Goal: Task Accomplishment & Management: Manage account settings

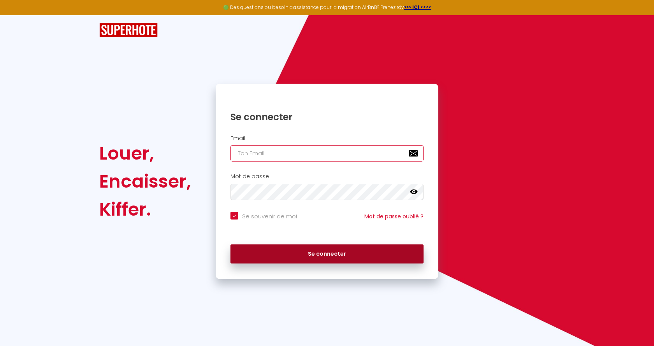
type input "[EMAIL_ADDRESS][DOMAIN_NAME]"
click at [327, 254] on button "Se connecter" at bounding box center [326, 253] width 193 height 19
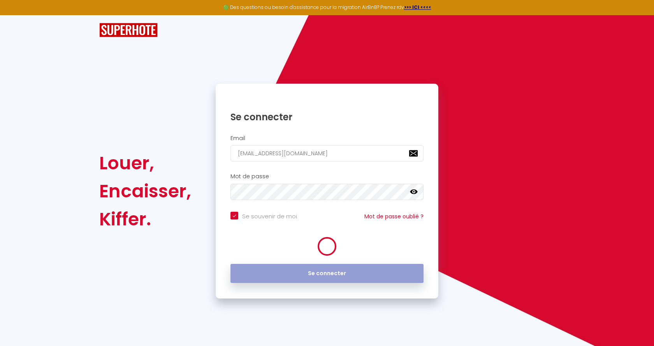
checkbox input "true"
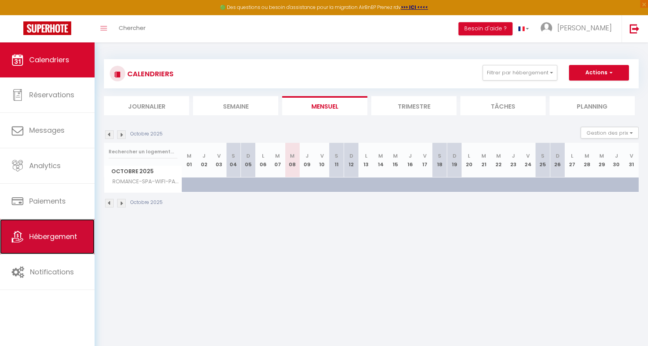
click at [59, 240] on span "Hébergement" at bounding box center [53, 237] width 48 height 10
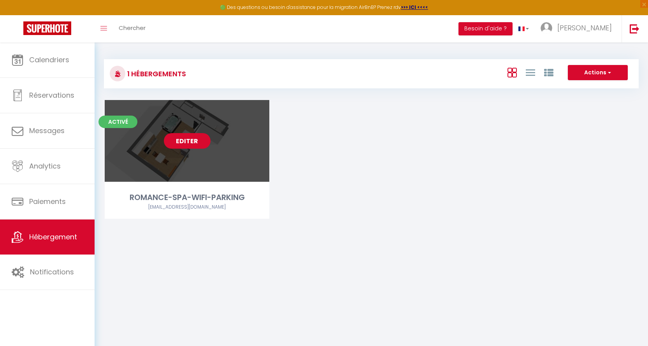
click at [183, 143] on link "Editer" at bounding box center [187, 141] width 47 height 16
select select "3"
select select "2"
select select "1"
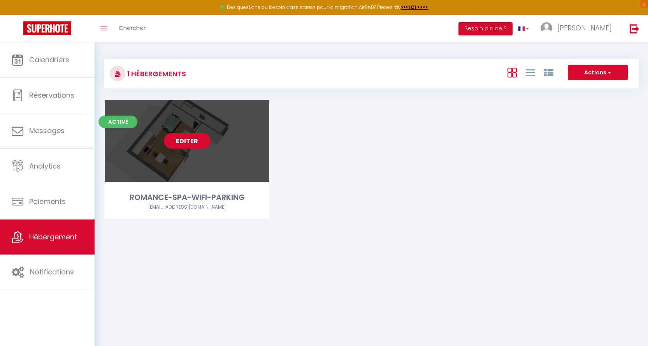
select select
select select "28"
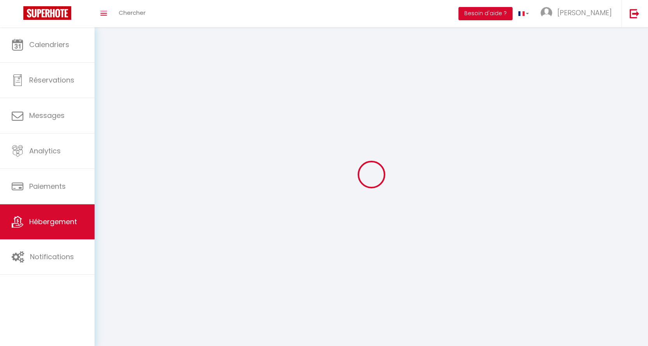
select select
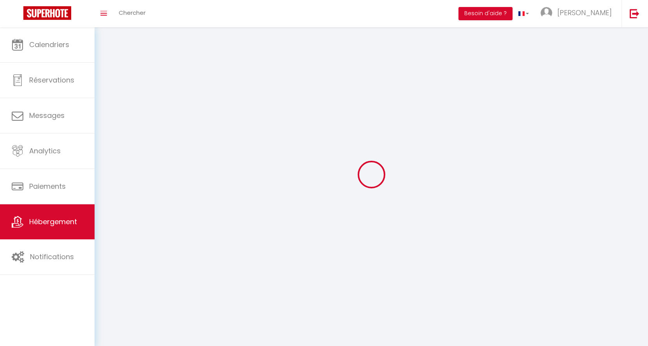
select select
checkbox input "false"
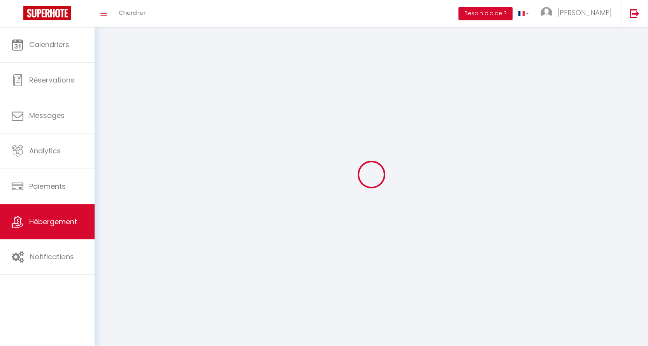
select select
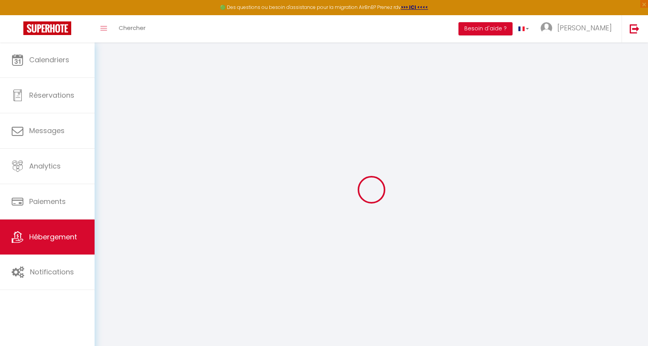
select select
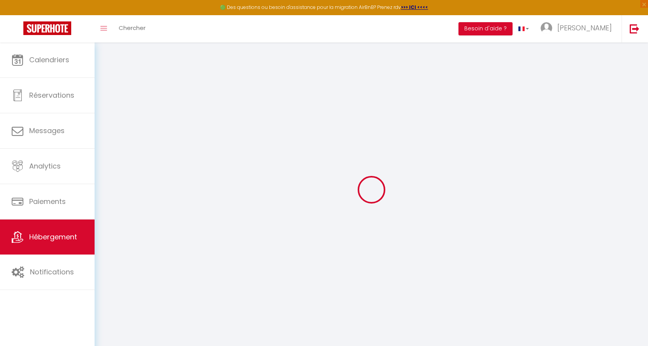
select select
checkbox input "false"
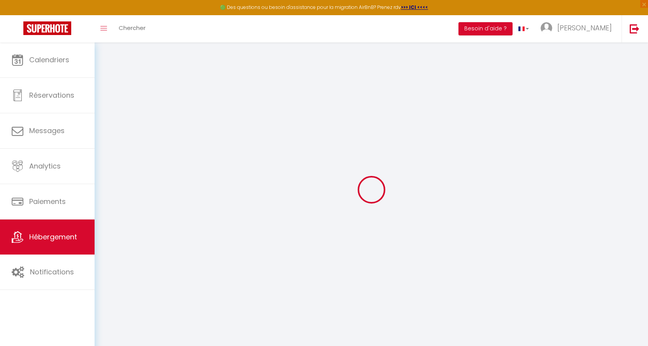
select select
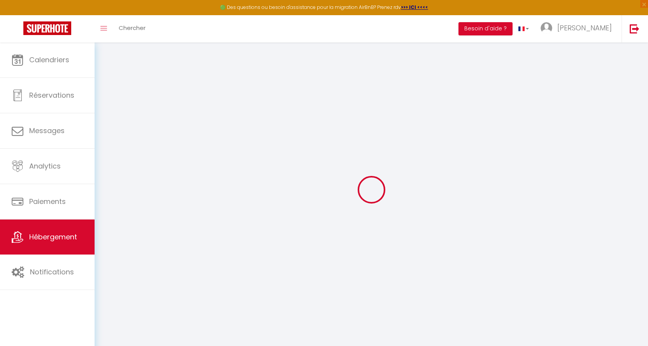
select select
checkbox input "false"
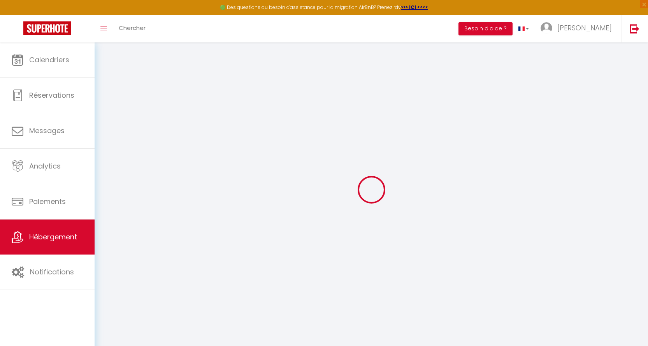
checkbox input "false"
select select
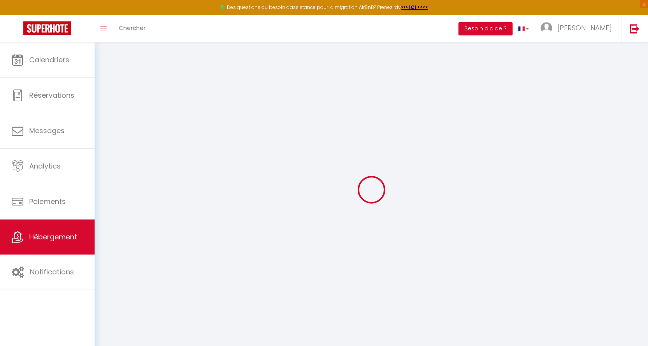
select select
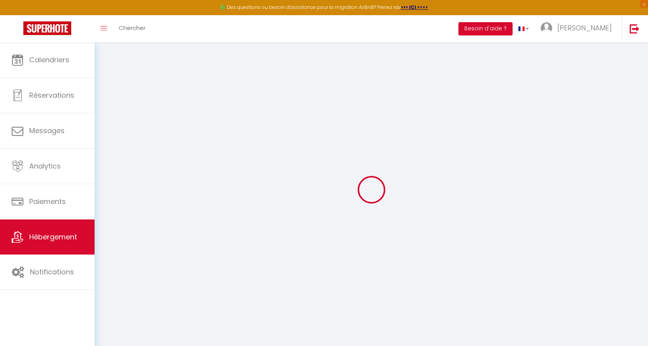
checkbox input "false"
select select
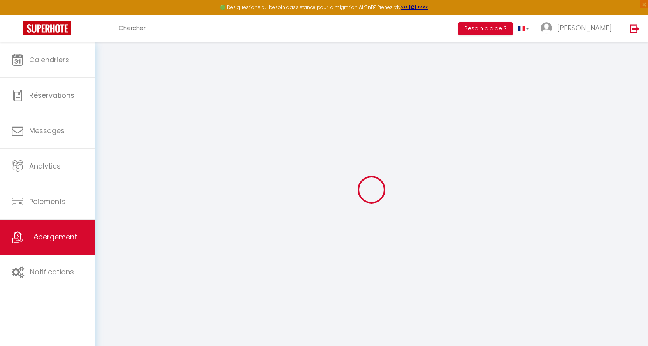
select select
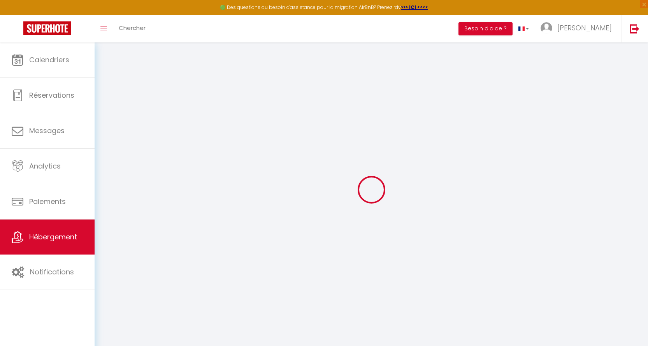
select select
checkbox input "false"
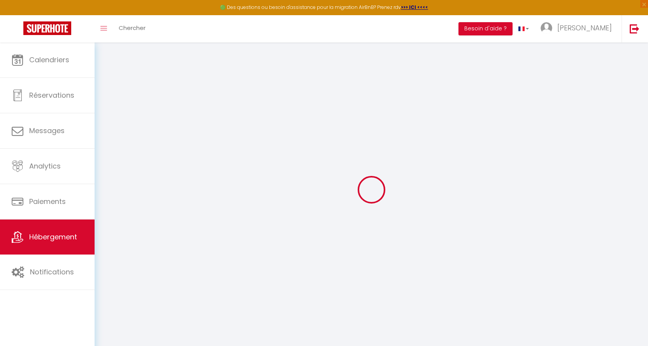
checkbox input "false"
select select
type input "ROMANCE-SPA-WIFI-PARKING"
type input "[PERSON_NAME]"
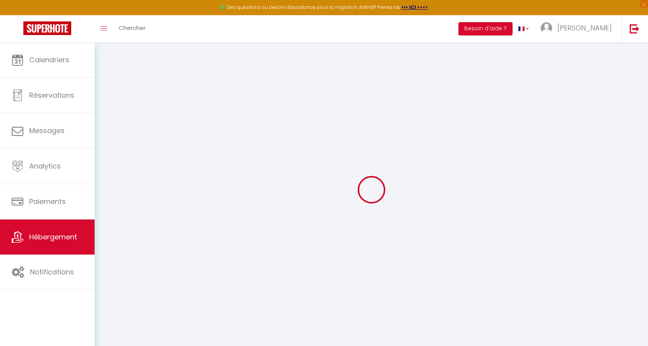
select select "2"
type input "90"
type input "30"
type input "200"
select select
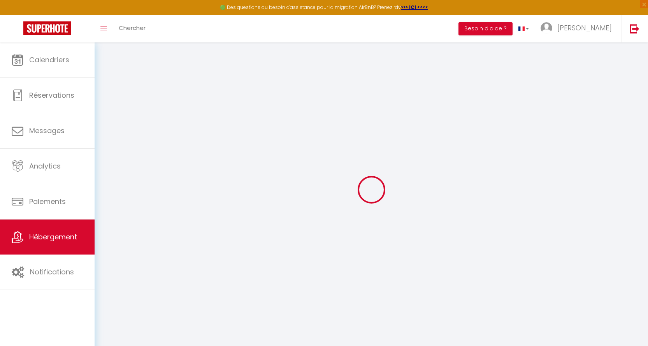
select select
type input "[STREET_ADDRESS][PERSON_NAME]"
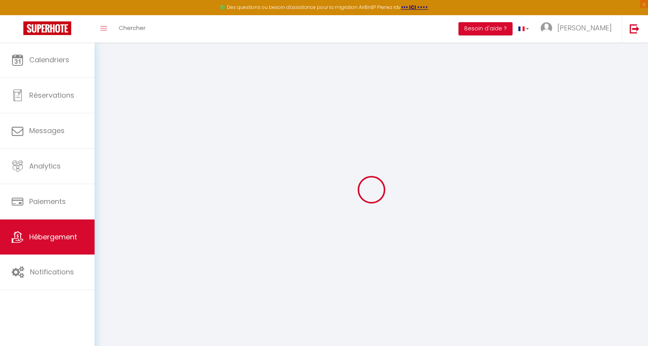
type input "03200"
type input "Vichy"
type input "[EMAIL_ADDRESS][DOMAIN_NAME]"
select select "15873"
checkbox input "false"
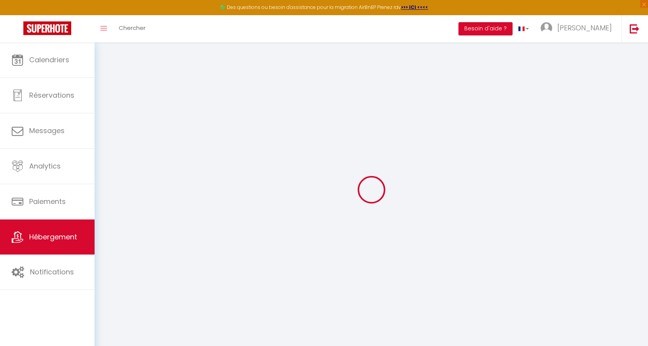
checkbox input "false"
select select
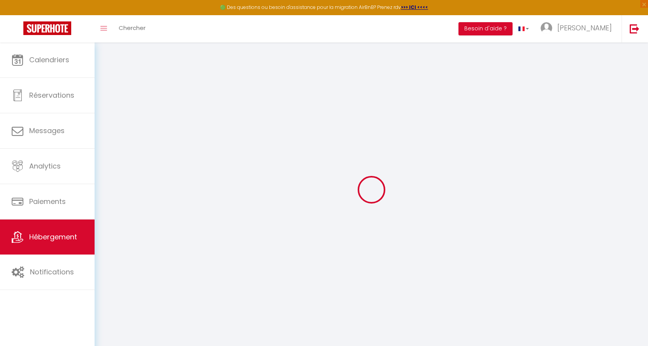
type input "0"
select select
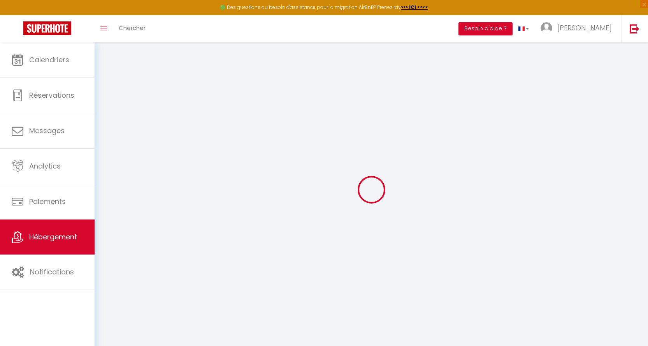
select select
checkbox input "false"
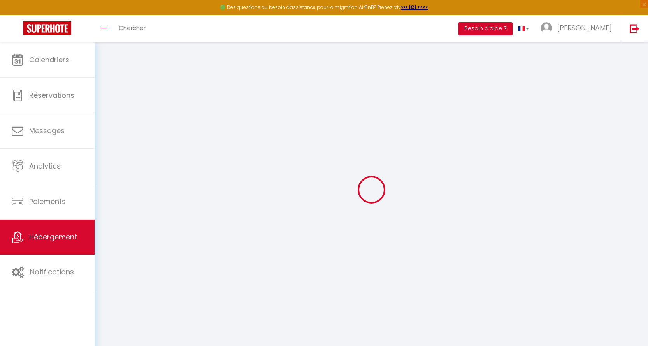
checkbox input "false"
select select
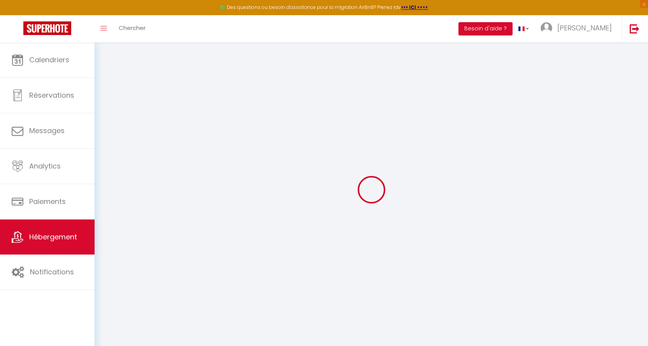
select select
checkbox input "false"
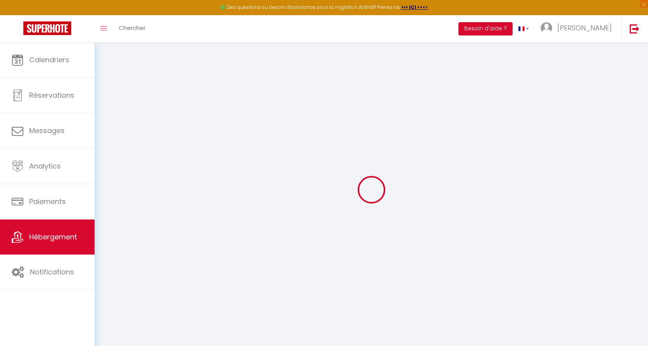
checkbox input "false"
select select
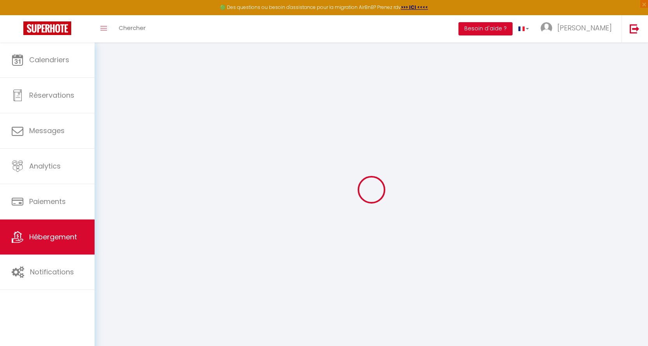
select select
checkbox input "false"
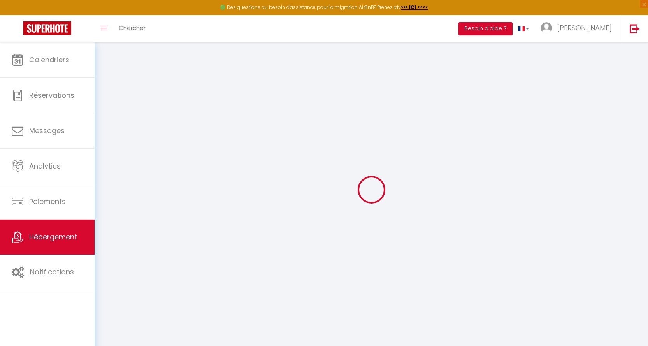
checkbox input "false"
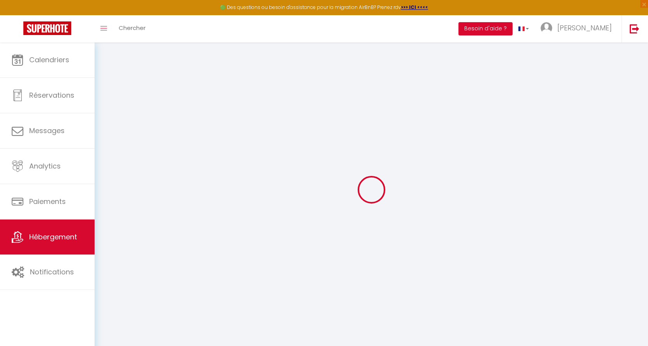
select select "15:00"
select select "23:45"
select select "11:00"
select select "30"
select select "120"
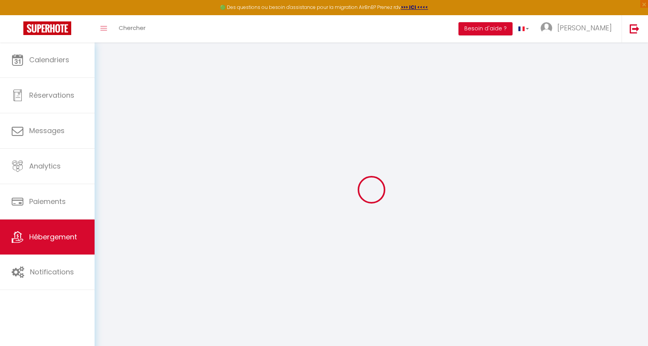
checkbox input "false"
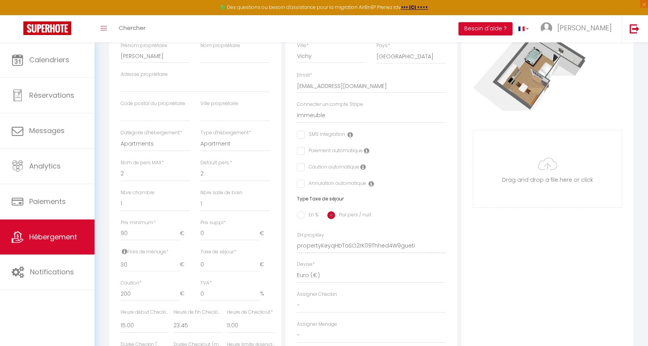
scroll to position [156, 0]
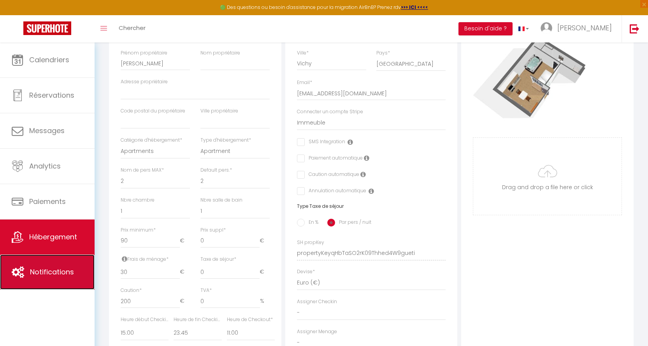
click at [53, 269] on span "Notifications" at bounding box center [52, 272] width 44 height 10
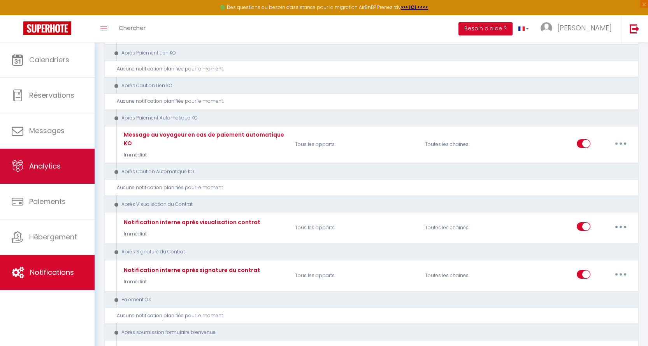
scroll to position [691, 0]
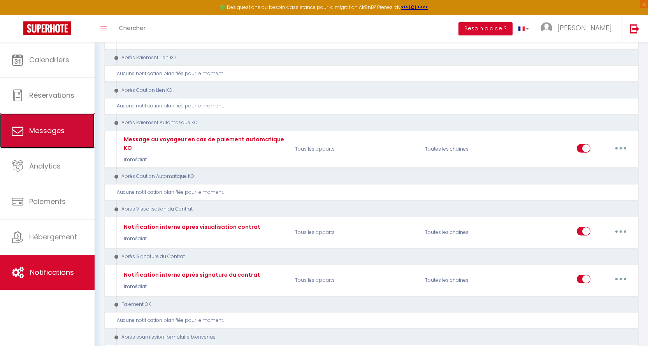
click at [39, 134] on span "Messages" at bounding box center [46, 131] width 35 height 10
select select "message"
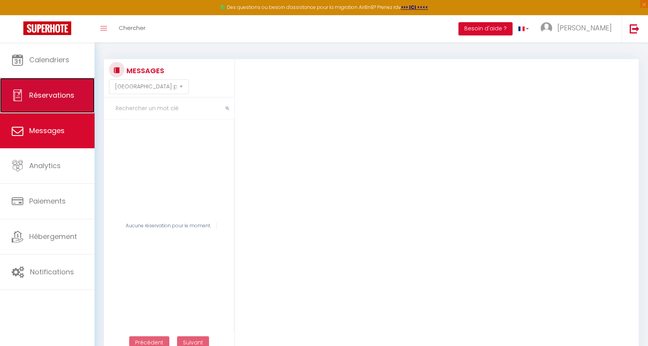
click at [41, 90] on span "Réservations" at bounding box center [51, 95] width 45 height 10
select select "not_cancelled"
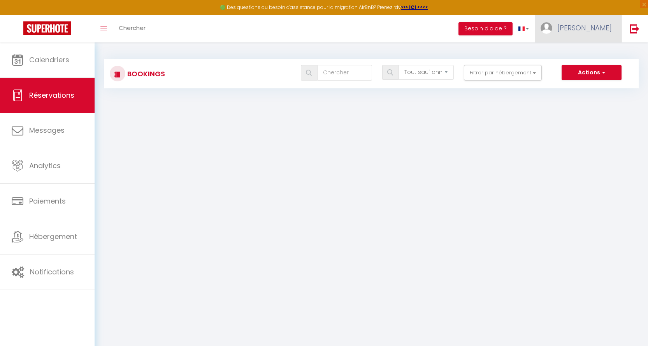
click at [599, 28] on span "[PERSON_NAME]" at bounding box center [584, 28] width 54 height 10
click at [638, 26] on img at bounding box center [635, 29] width 10 height 10
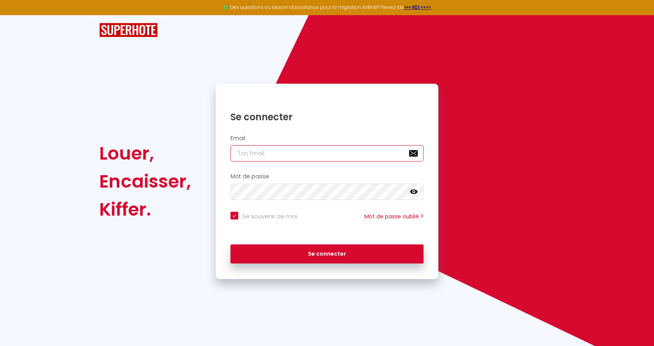
type input "[EMAIL_ADDRESS][DOMAIN_NAME]"
checkbox input "true"
